Goal: Find specific page/section: Find specific page/section

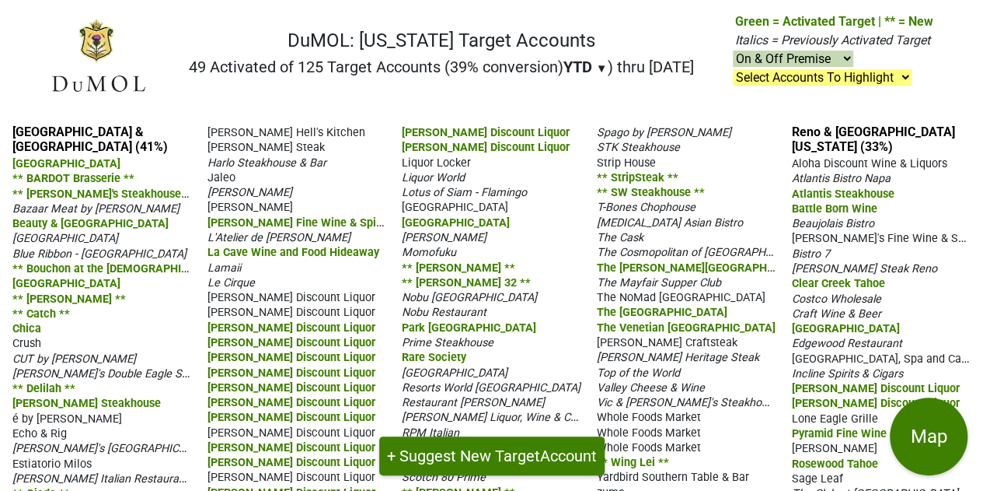
click at [839, 58] on select "On & Off Premise On Premise Off Premise Country Clubs Only" at bounding box center [793, 59] width 121 height 16
select select "on"
click at [734, 51] on select "On & Off Premise On Premise Off Premise Country Clubs Only" at bounding box center [793, 59] width 121 height 16
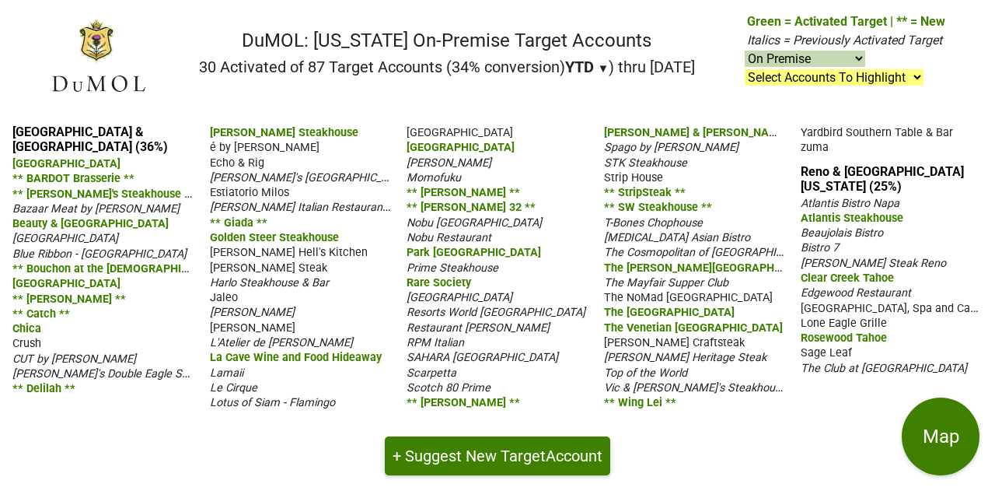
select select "on"
click at [622, 96] on nav "DuMOL: [US_STATE] On-Premise Target Accounts 30 Activated of 87 Target Accounts…" at bounding box center [497, 62] width 920 height 100
